Goal: Task Accomplishment & Management: Manage account settings

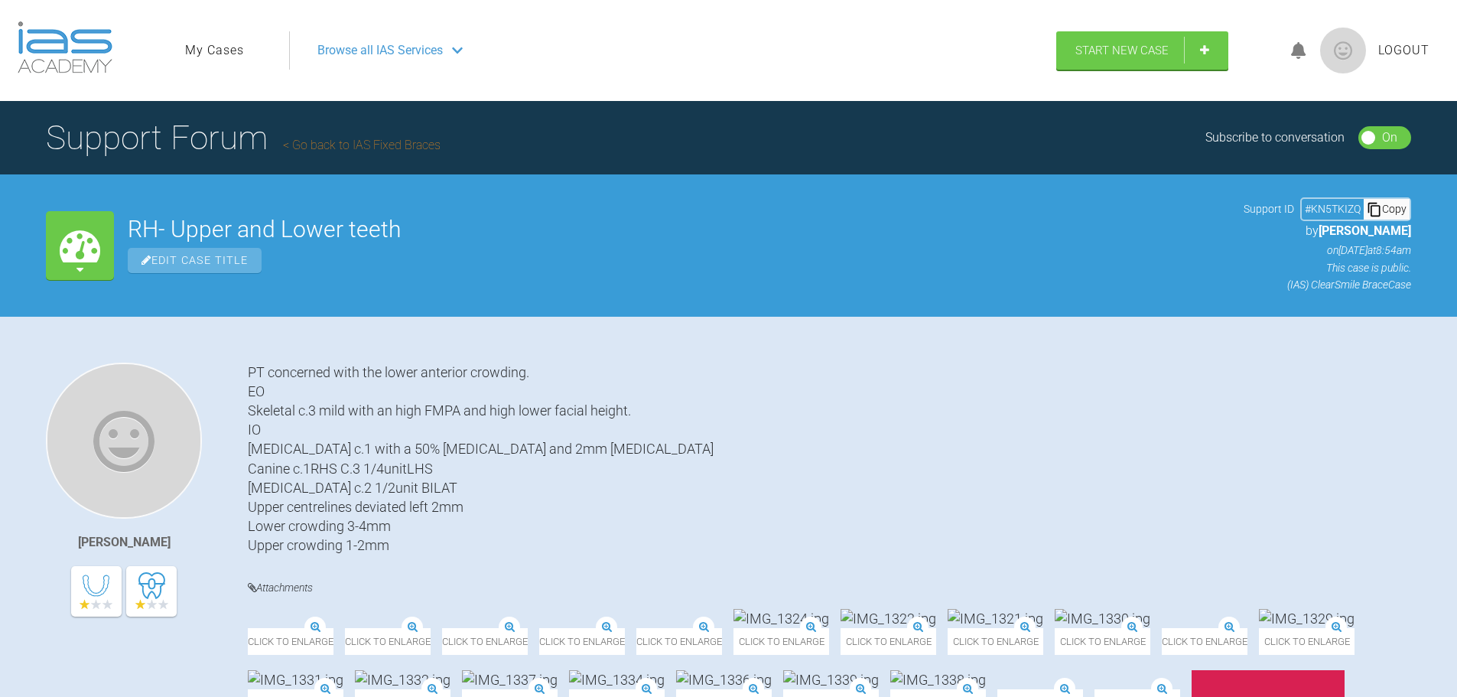
click at [1311, 431] on div "PT concerned with the lower anterior crowding. EO Skeletal c.3 mild with an hig…" at bounding box center [829, 458] width 1163 height 193
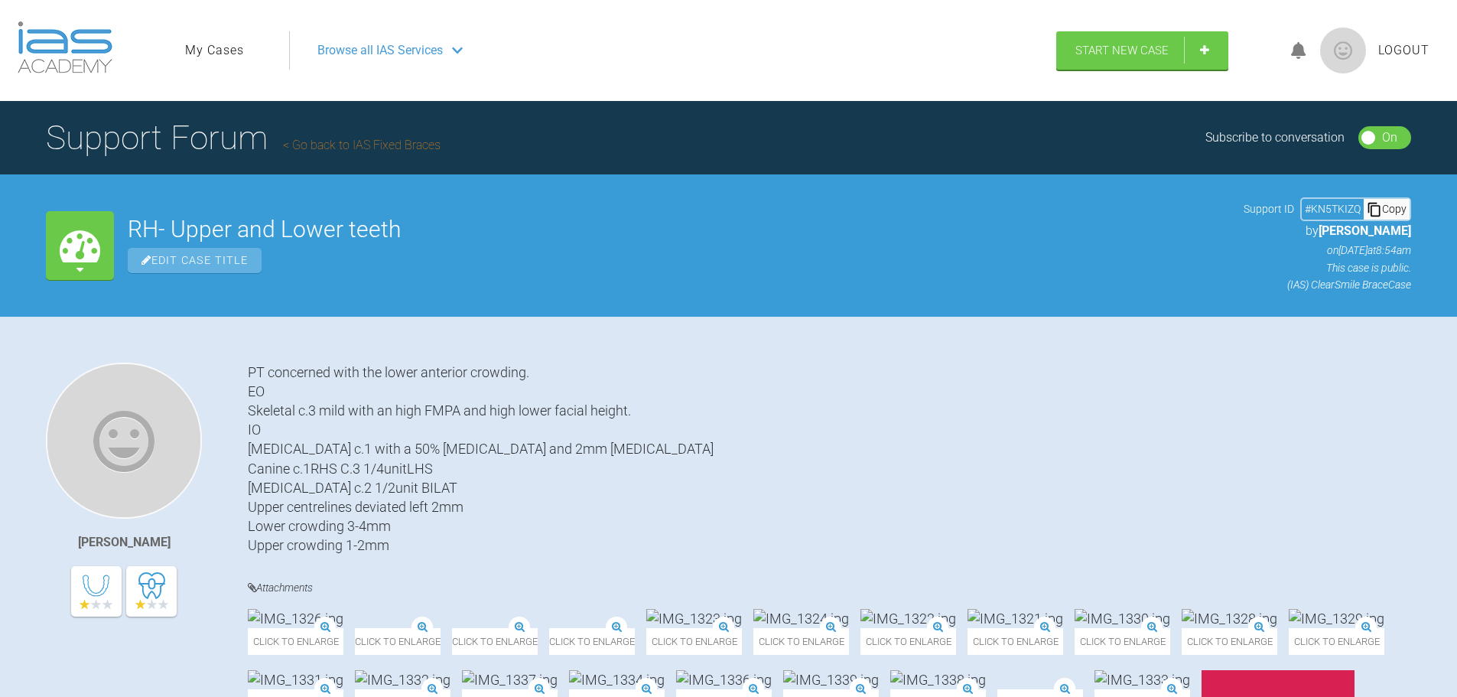
click at [1396, 49] on span "Logout" at bounding box center [1403, 51] width 51 height 20
